Goal: Task Accomplishment & Management: Manage account settings

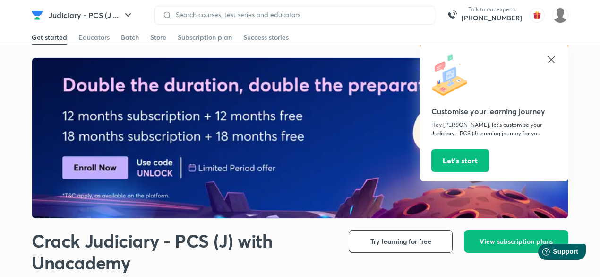
click at [558, 19] on img at bounding box center [561, 15] width 16 height 16
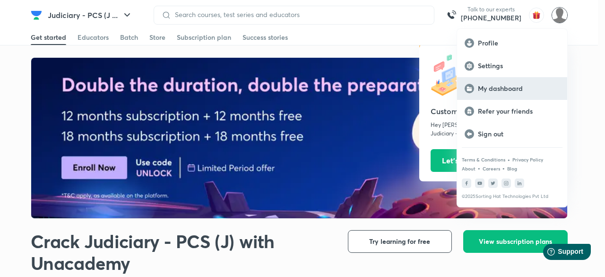
click at [515, 93] on div "My dashboard" at bounding box center [512, 88] width 110 height 23
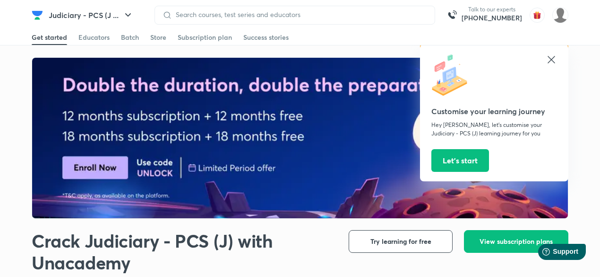
click at [552, 60] on icon at bounding box center [551, 59] width 7 height 7
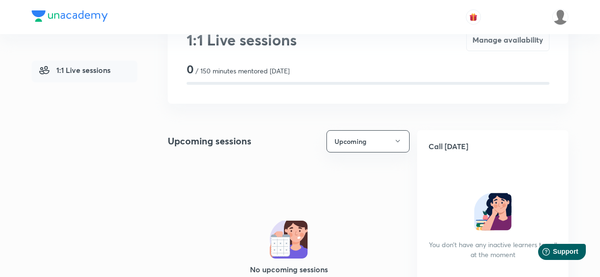
scroll to position [9, 0]
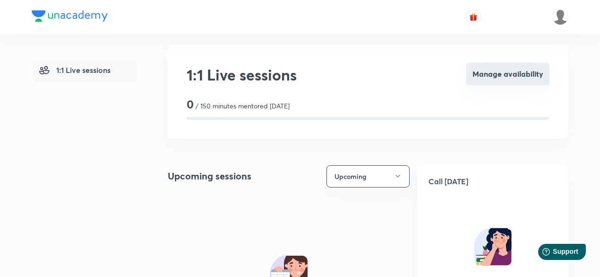
click at [487, 74] on button "Manage availability" at bounding box center [508, 73] width 83 height 23
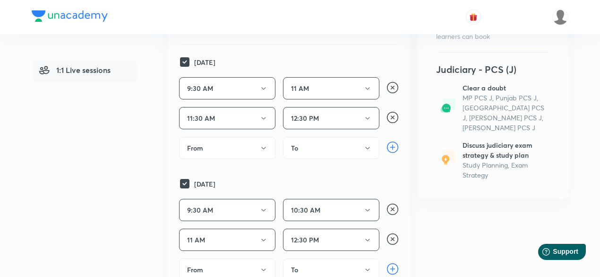
scroll to position [151, 0]
